Goal: Task Accomplishment & Management: Manage account settings

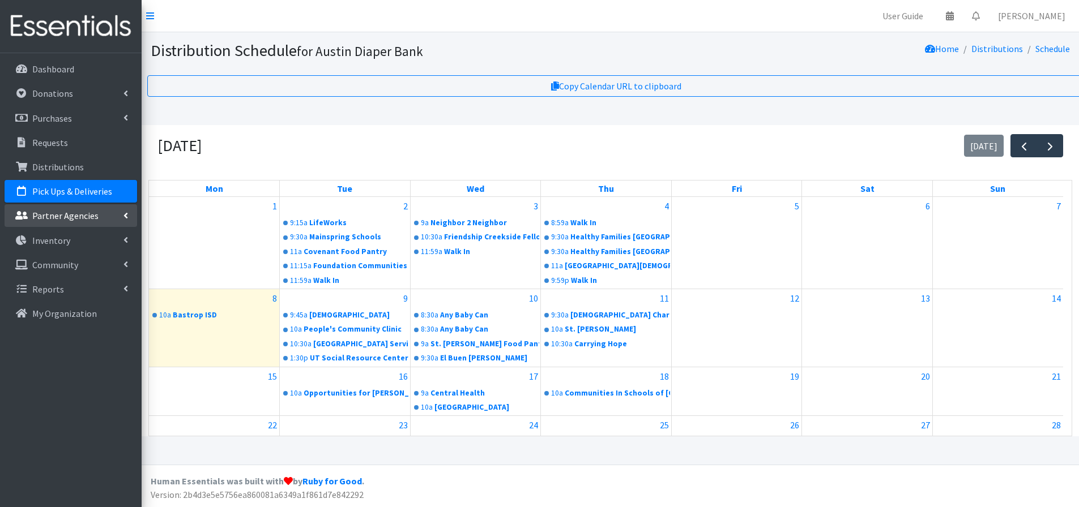
click at [61, 217] on p "Partner Agencies" at bounding box center [65, 215] width 66 height 11
click at [55, 240] on link "All Partners" at bounding box center [71, 240] width 133 height 23
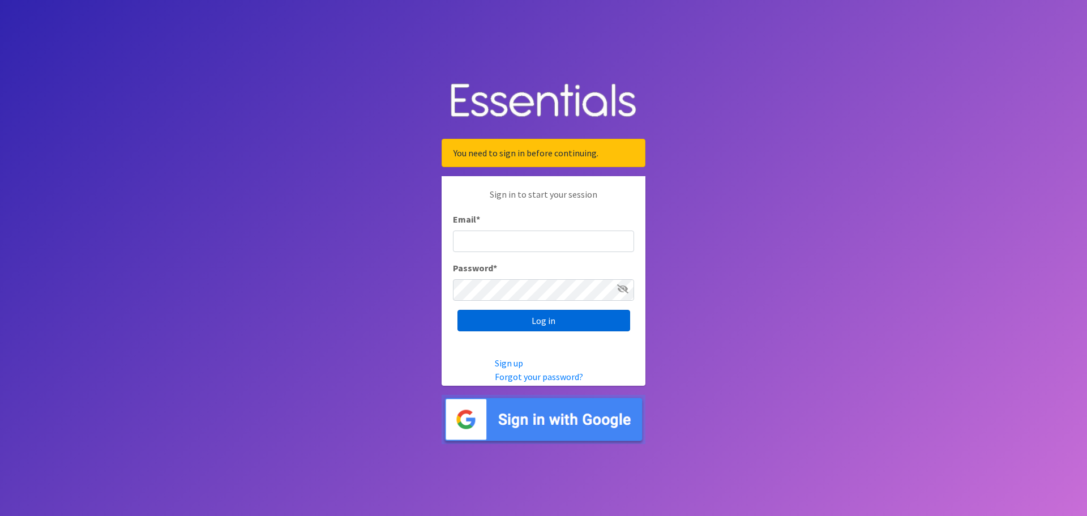
type input "kennethadkins@austindiapers.org"
click at [541, 323] on input "Log in" at bounding box center [544, 321] width 173 height 22
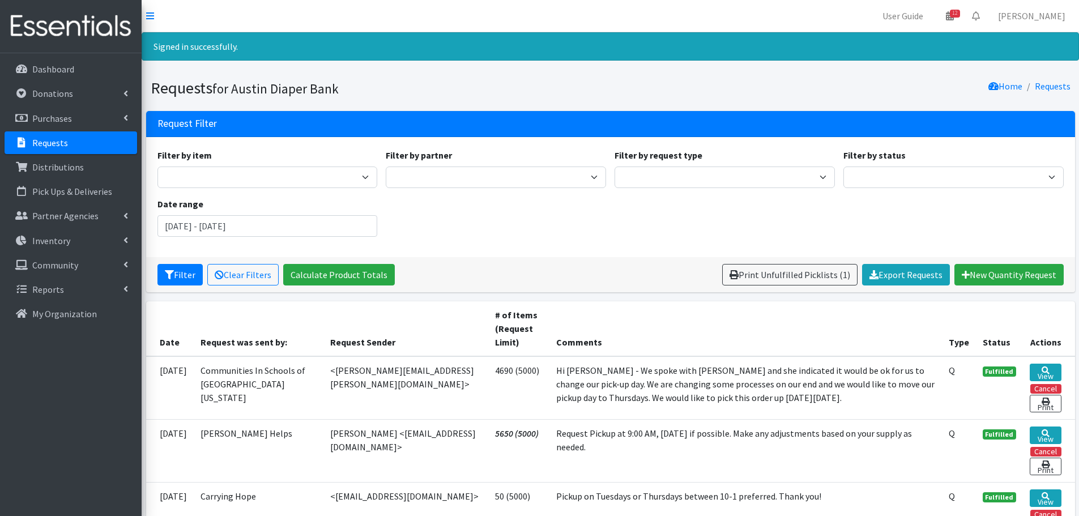
click at [776, 78] on div "Home Requests" at bounding box center [842, 88] width 464 height 20
click at [55, 146] on p "Requests" at bounding box center [50, 142] width 36 height 11
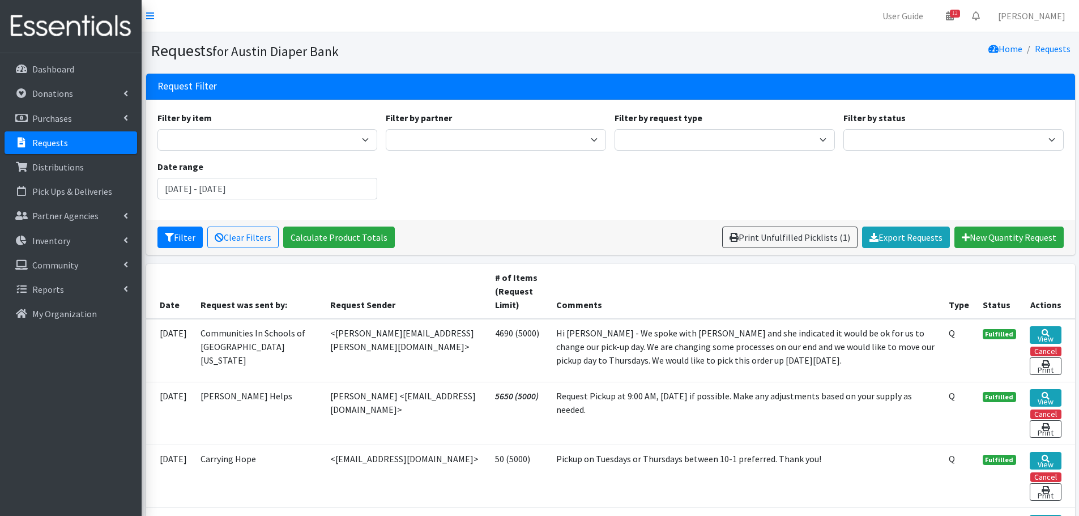
click at [40, 143] on p "Requests" at bounding box center [50, 142] width 36 height 11
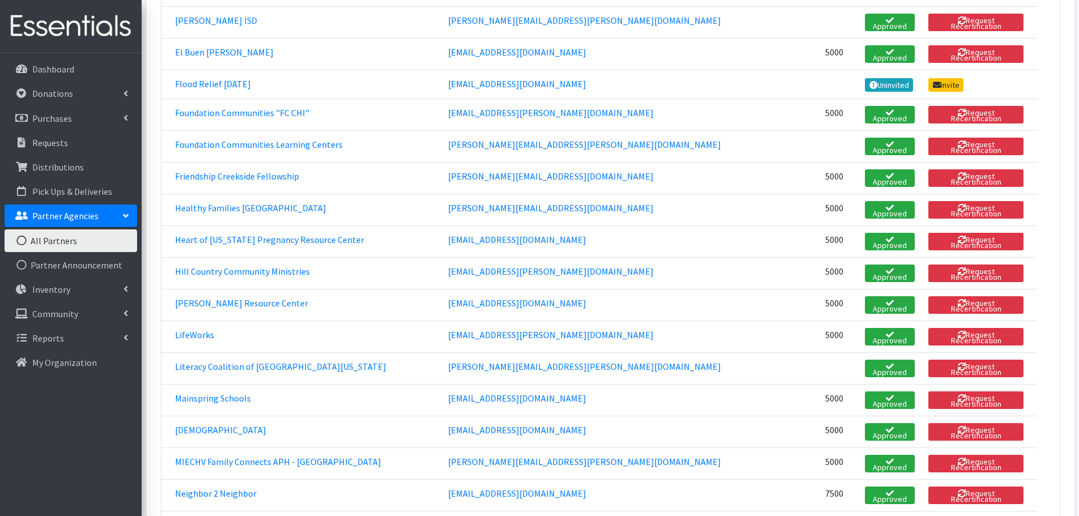
scroll to position [906, 0]
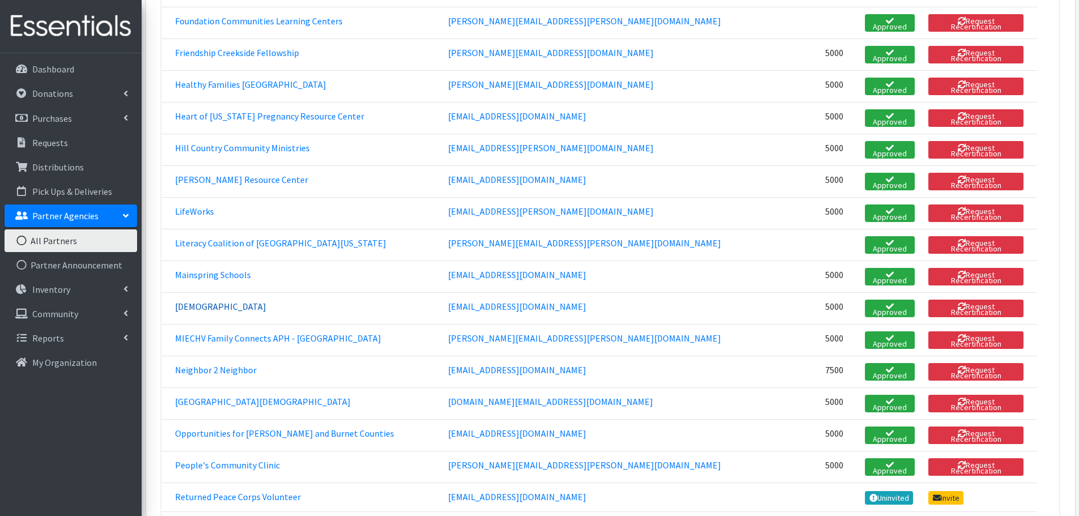
click at [194, 301] on link "[DEMOGRAPHIC_DATA]" at bounding box center [220, 306] width 91 height 11
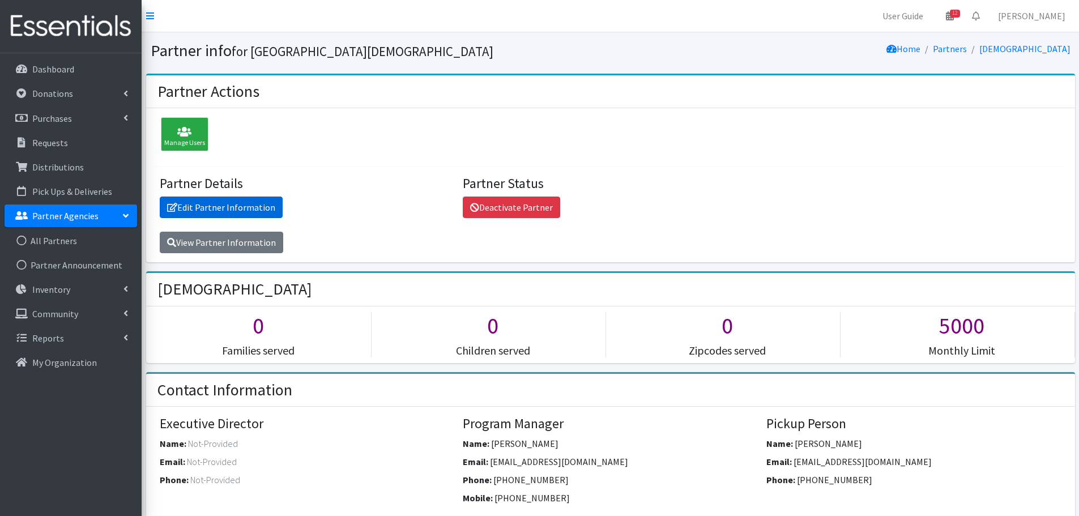
click at [235, 207] on link "Edit Partner Information" at bounding box center [221, 208] width 123 height 22
click at [87, 190] on p "Pick Ups & Deliveries" at bounding box center [72, 191] width 80 height 11
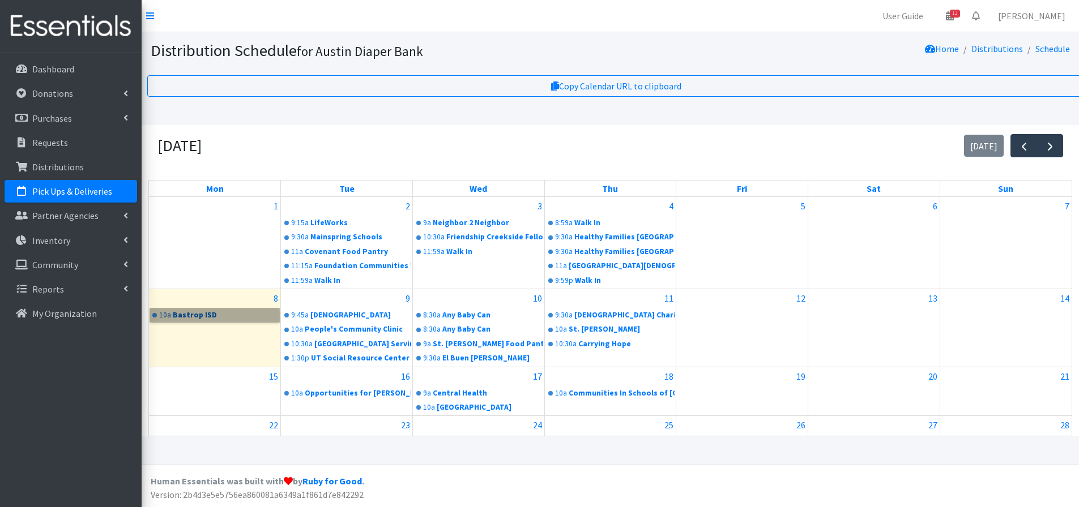
click at [198, 315] on link "10a Bastrop ISD" at bounding box center [214, 316] width 129 height 14
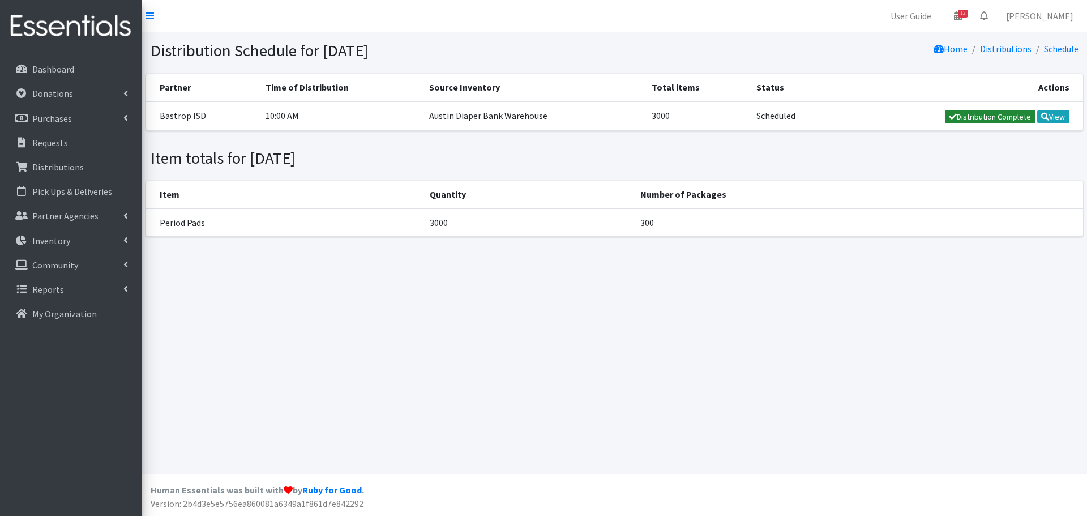
click at [987, 117] on link "Distribution Complete" at bounding box center [990, 117] width 91 height 14
